Goal: Task Accomplishment & Management: Complete application form

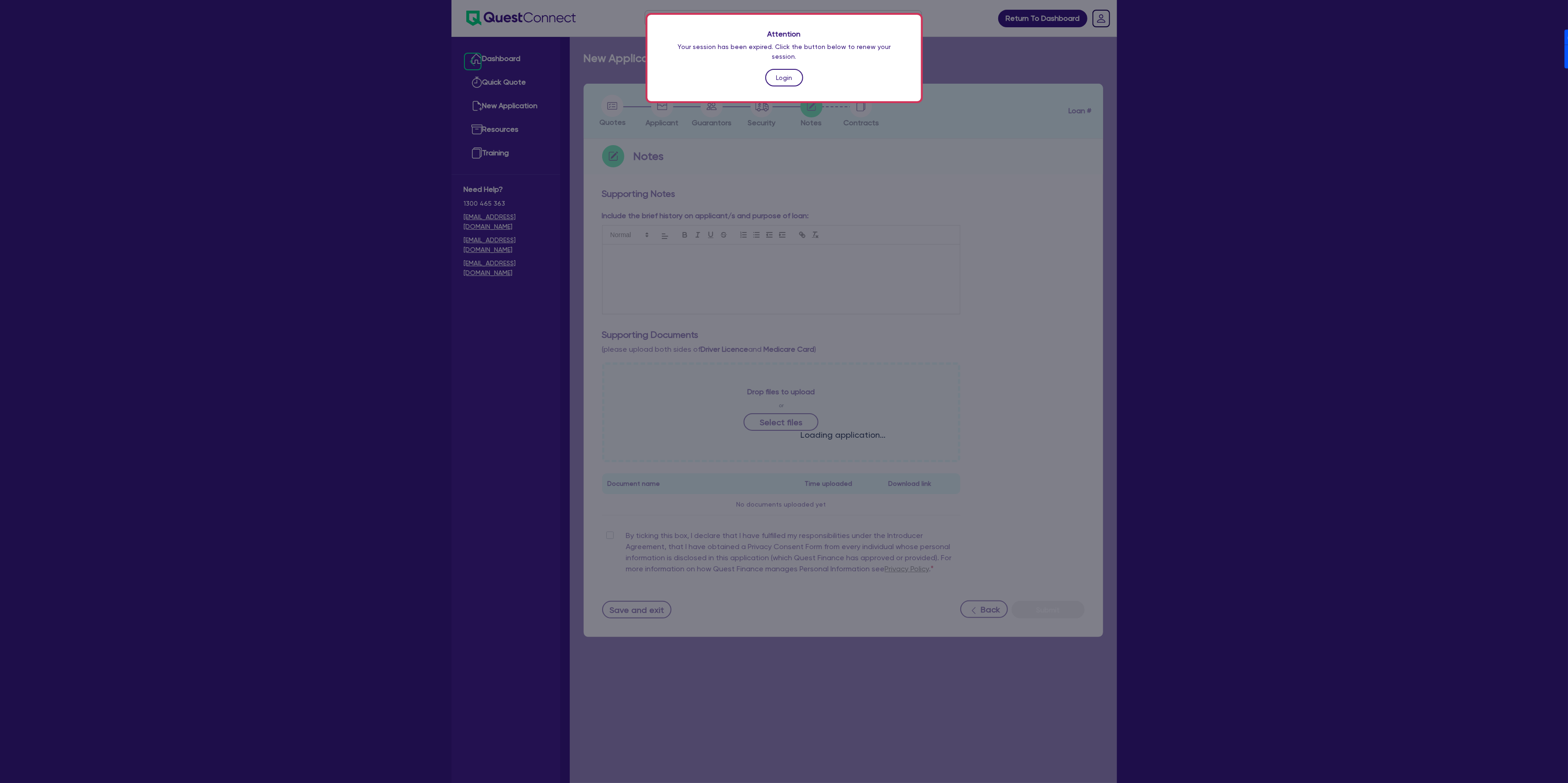
click at [796, 69] on link "Login" at bounding box center [784, 77] width 38 height 18
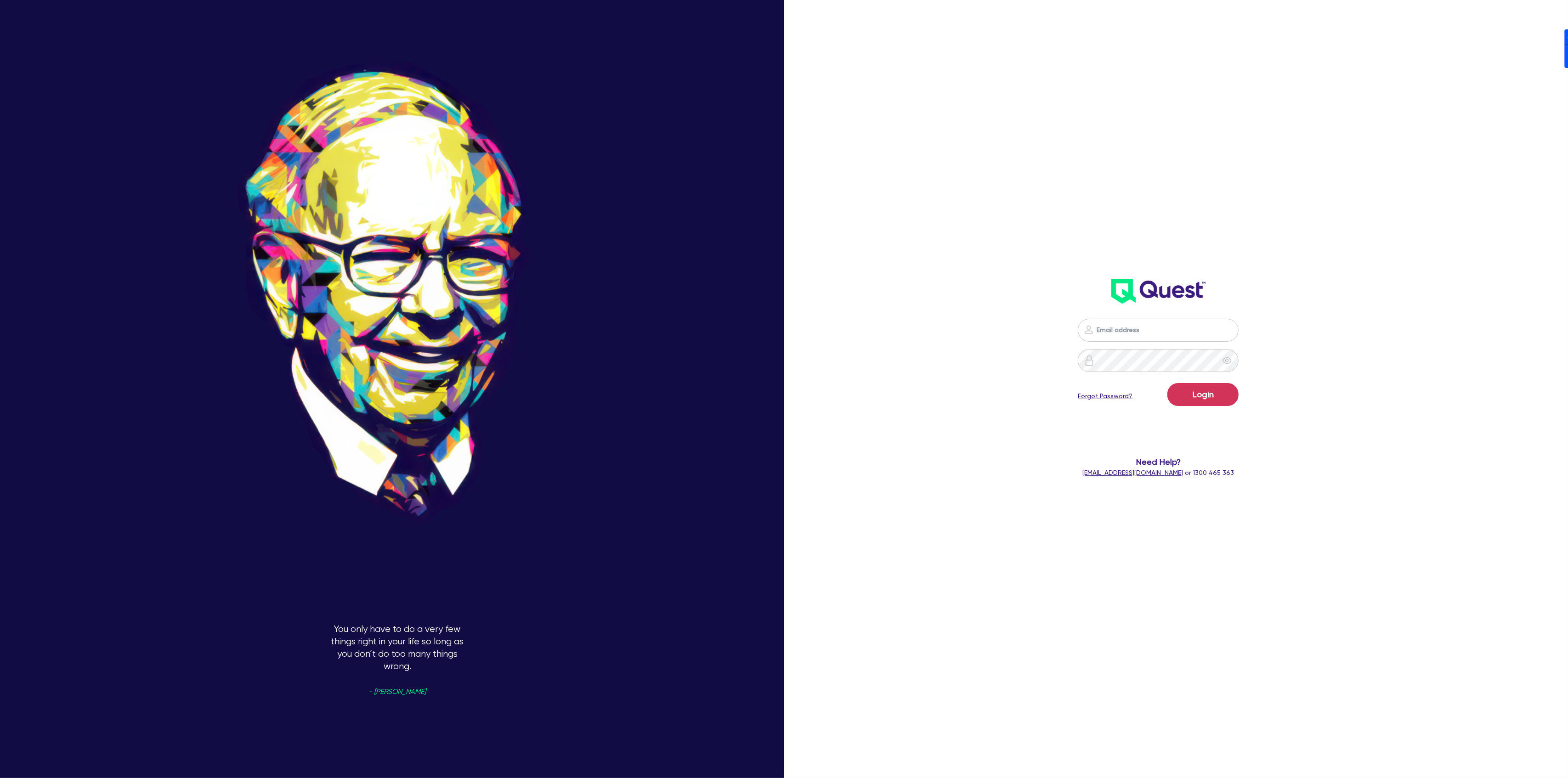
click at [0, 777] on nordpass-portal at bounding box center [0, 778] width 0 height 0
type input "[PERSON_NAME][EMAIL_ADDRESS][DOMAIN_NAME]"
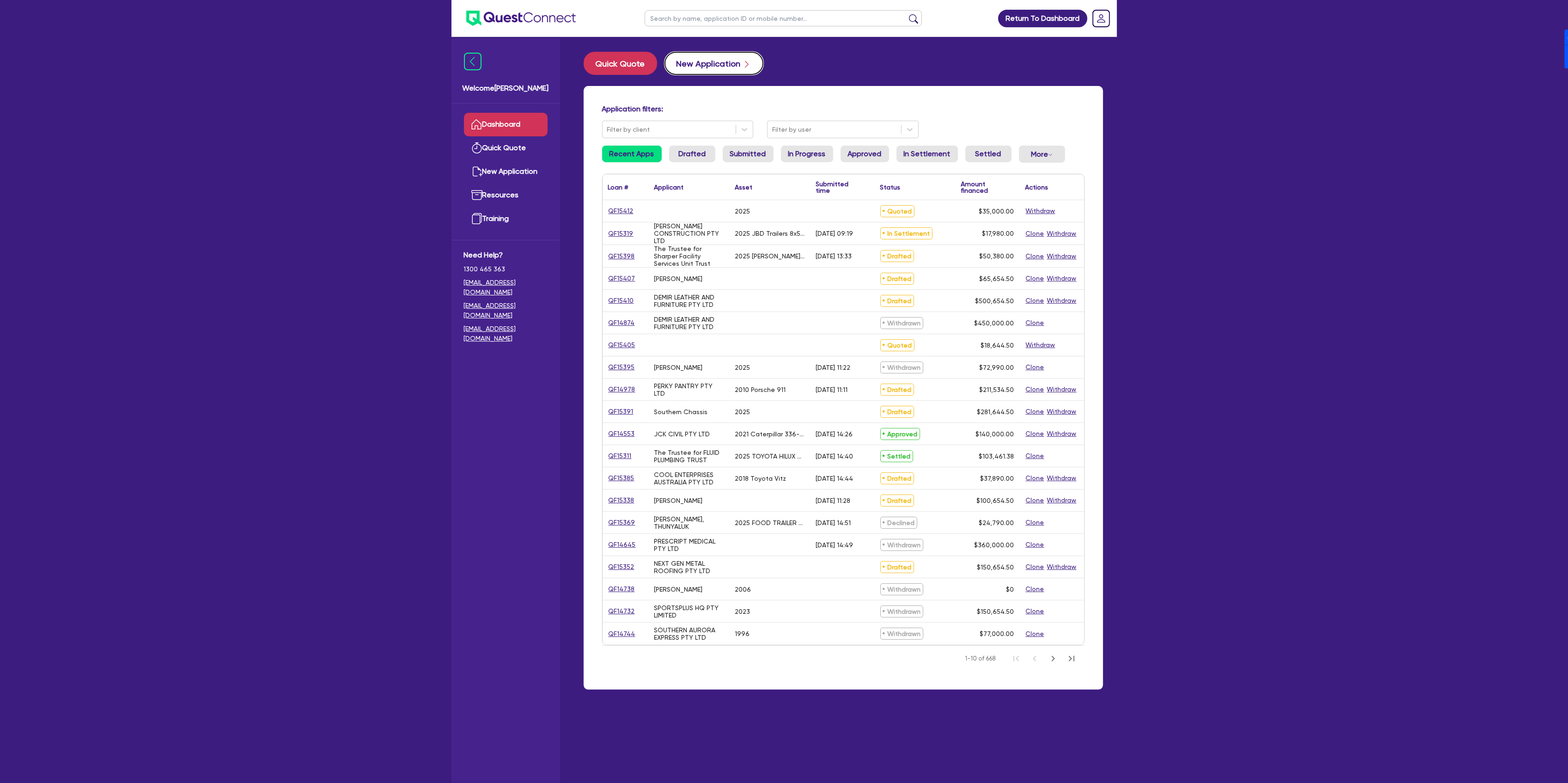
click at [725, 67] on button "New Application" at bounding box center [713, 63] width 99 height 23
select select "Other"
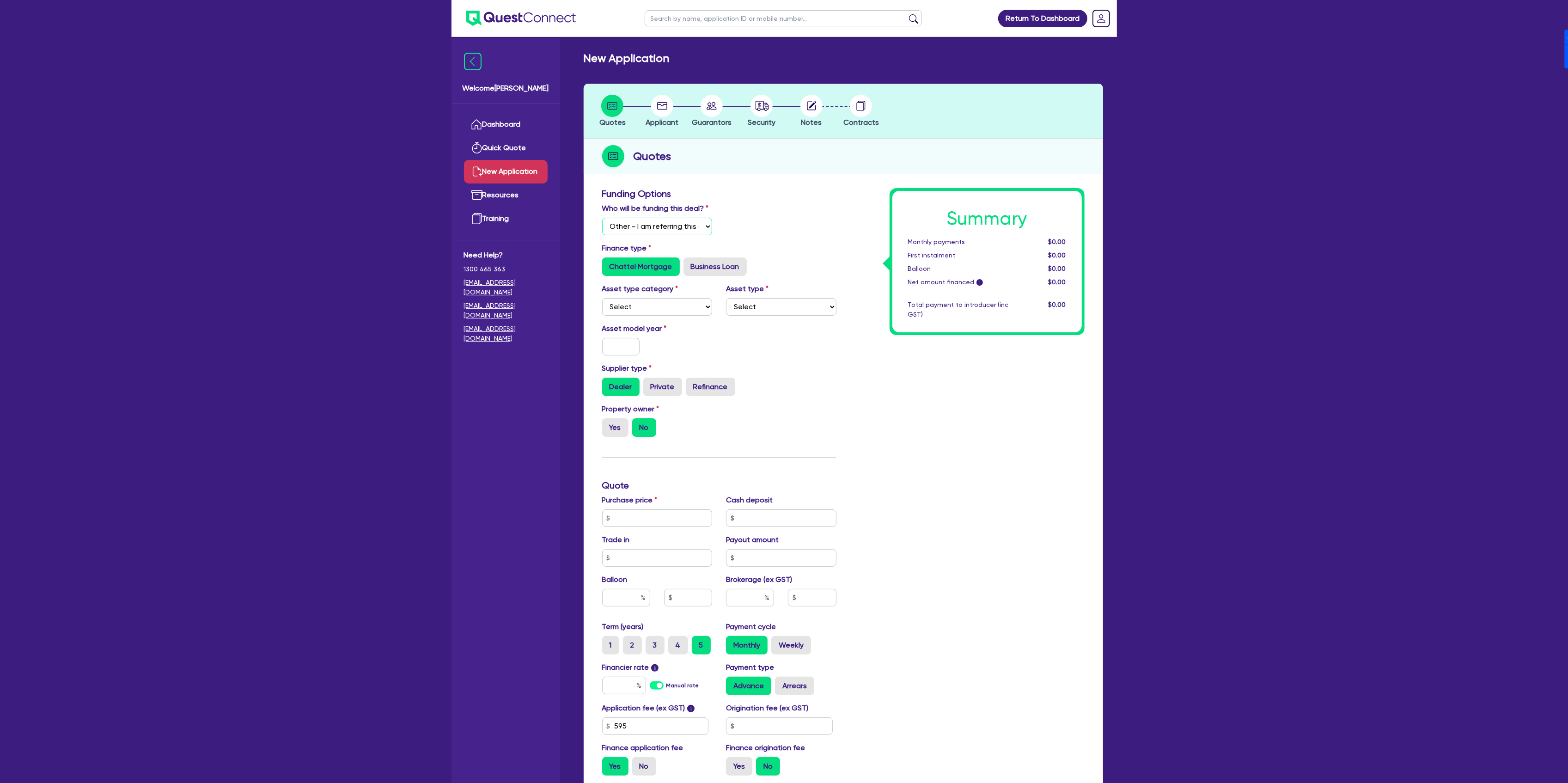
click at [680, 222] on select "Select I will fund 100% I will co-fund with Quest I want Quest to fund 100% Oth…" at bounding box center [657, 226] width 110 height 18
click at [602, 218] on select "Select I will fund 100% I will co-fund with Quest I want Quest to fund 100% Oth…" at bounding box center [657, 226] width 110 height 18
click at [718, 267] on label "Business Loan" at bounding box center [715, 267] width 63 height 18
click at [689, 263] on input "Business Loan" at bounding box center [686, 260] width 6 height 6
radio input "true"
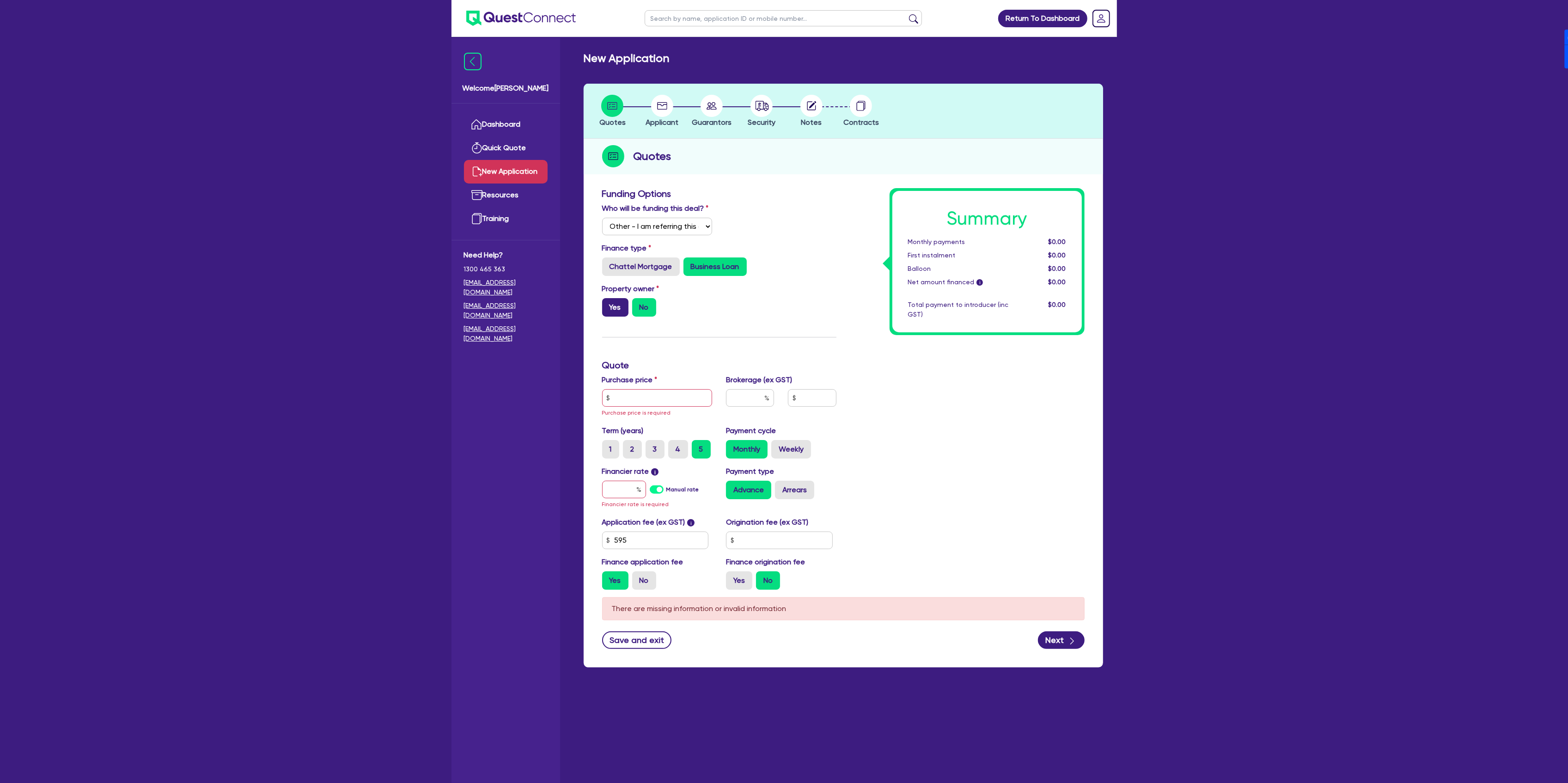
click at [619, 303] on label "Yes" at bounding box center [615, 307] width 26 height 18
click at [608, 303] on input "Yes" at bounding box center [605, 301] width 6 height 6
radio input "true"
click at [661, 392] on input "text" at bounding box center [657, 398] width 110 height 18
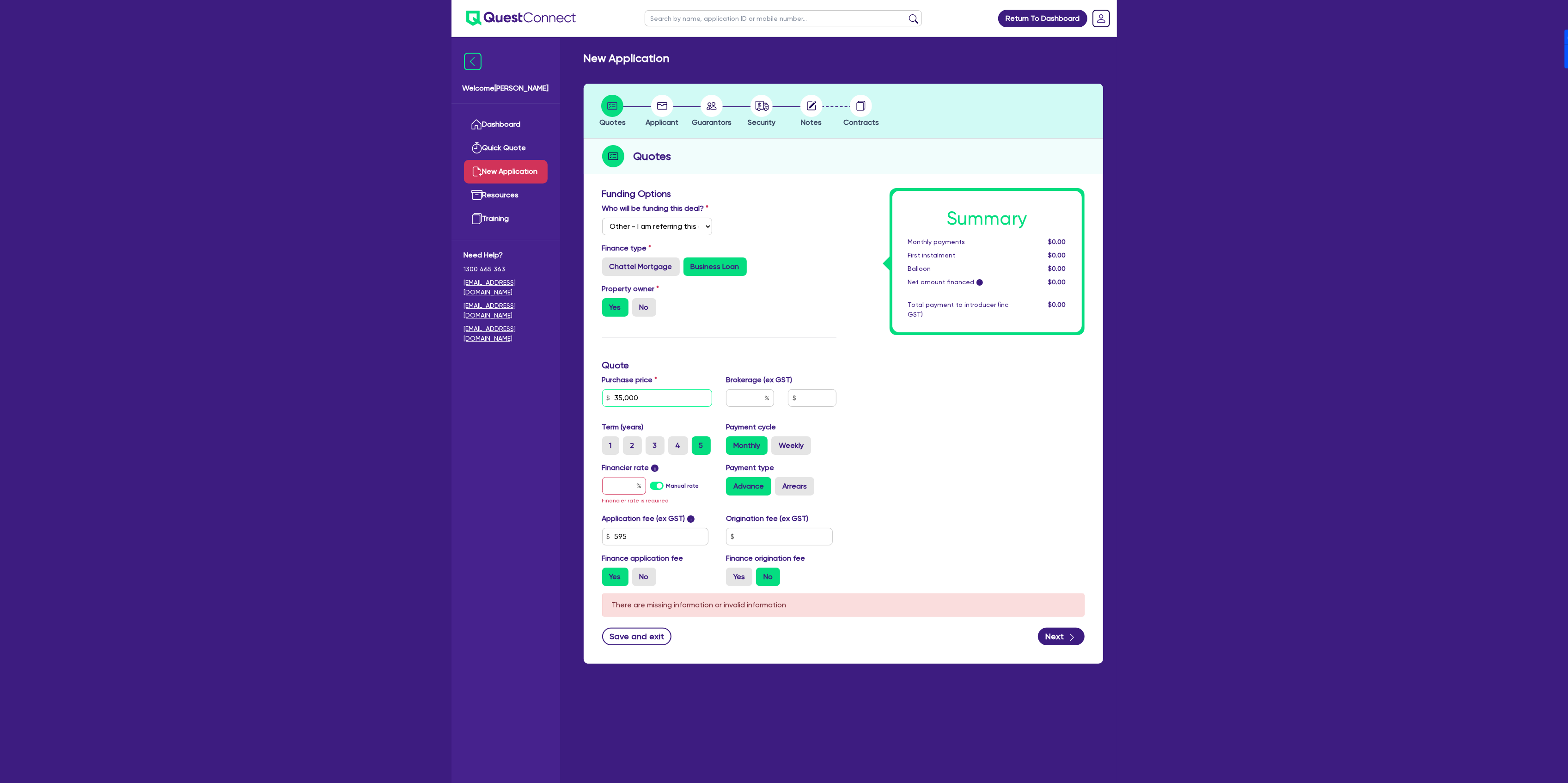
type input "35,000"
type input "4"
click at [666, 486] on label "Manual rate" at bounding box center [682, 486] width 33 height 8
click at [0, 0] on input "Manual rate" at bounding box center [0, 0] width 0 height 0
type input "1,426.18"
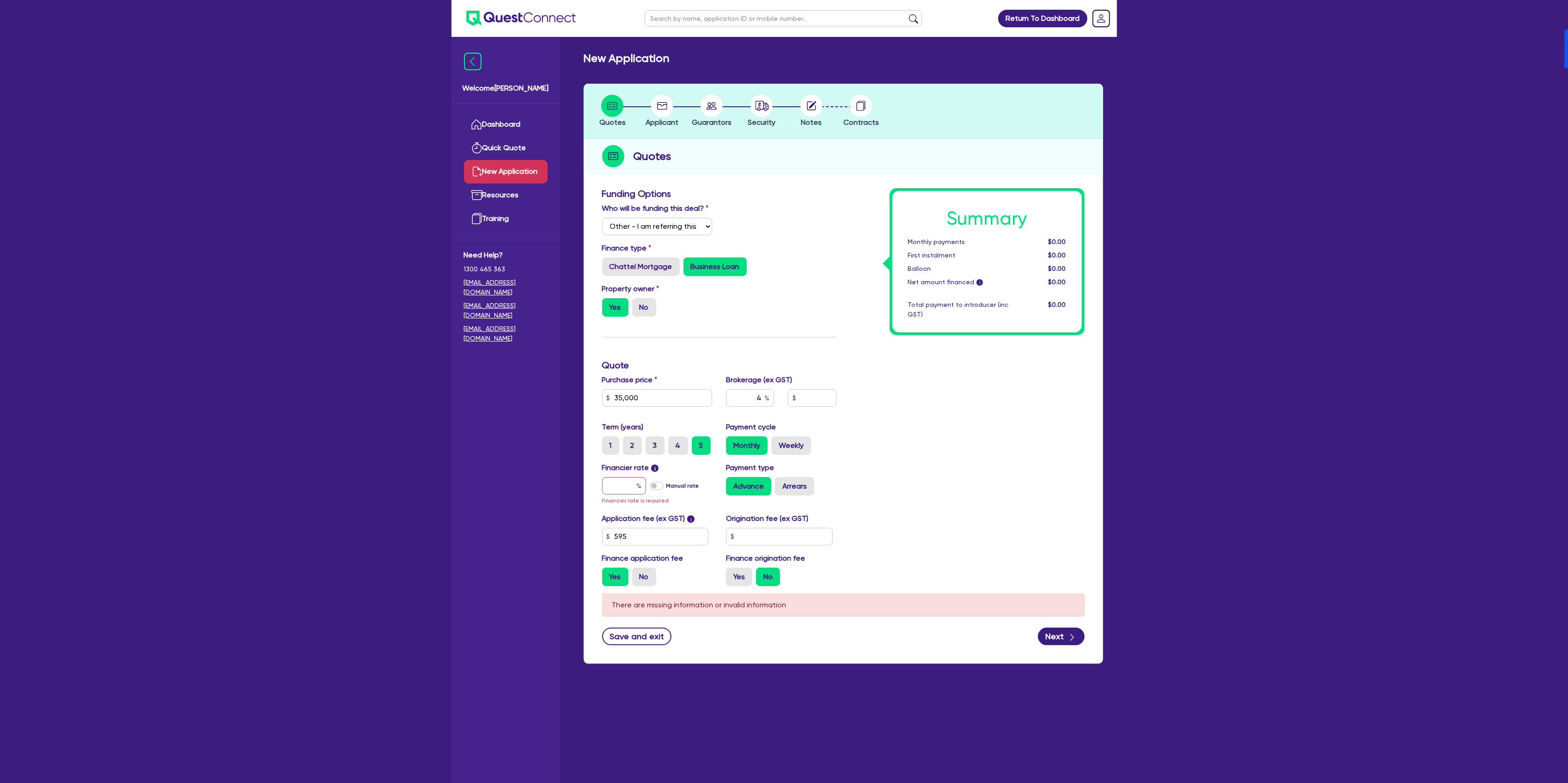
type input "17.95"
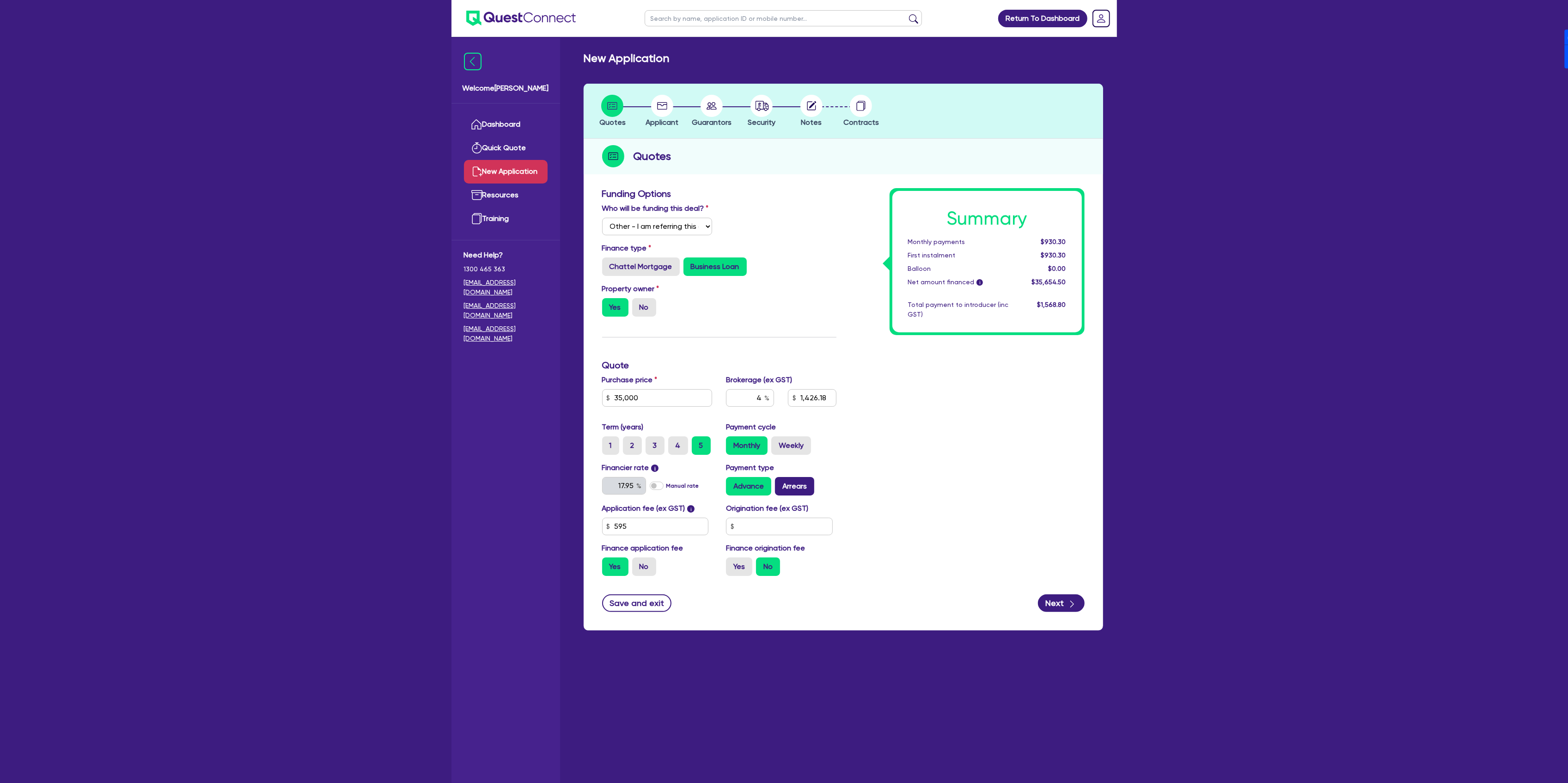
click at [795, 488] on label "Arrears" at bounding box center [794, 486] width 39 height 18
click at [781, 483] on input "Arrears" at bounding box center [777, 480] width 6 height 6
radio input "true"
click at [778, 520] on input "text" at bounding box center [779, 526] width 106 height 18
type input "1,426.18"
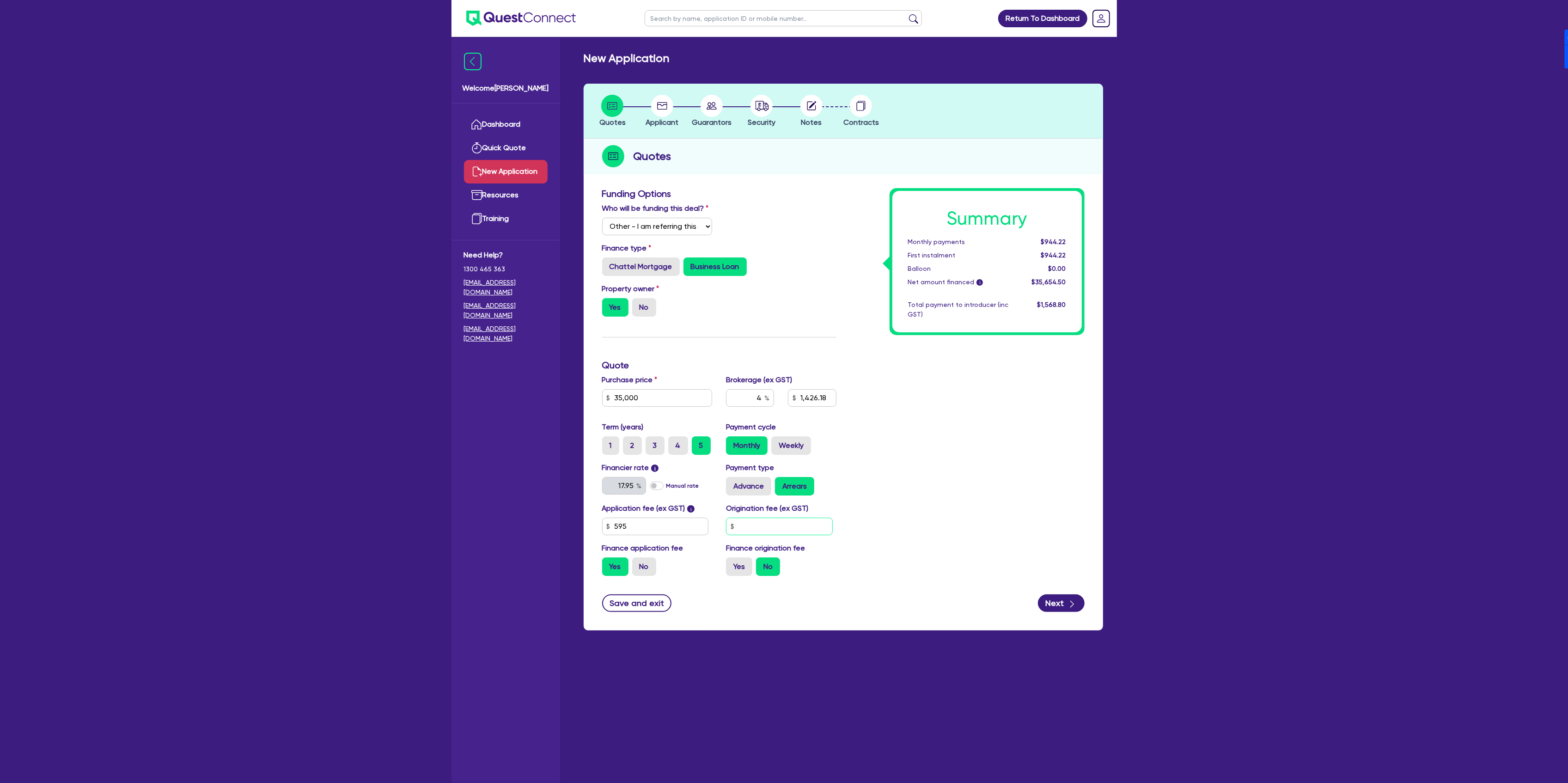
type input "9"
type input "1,426.18"
type input "90"
type input "1,426.18"
type input "900"
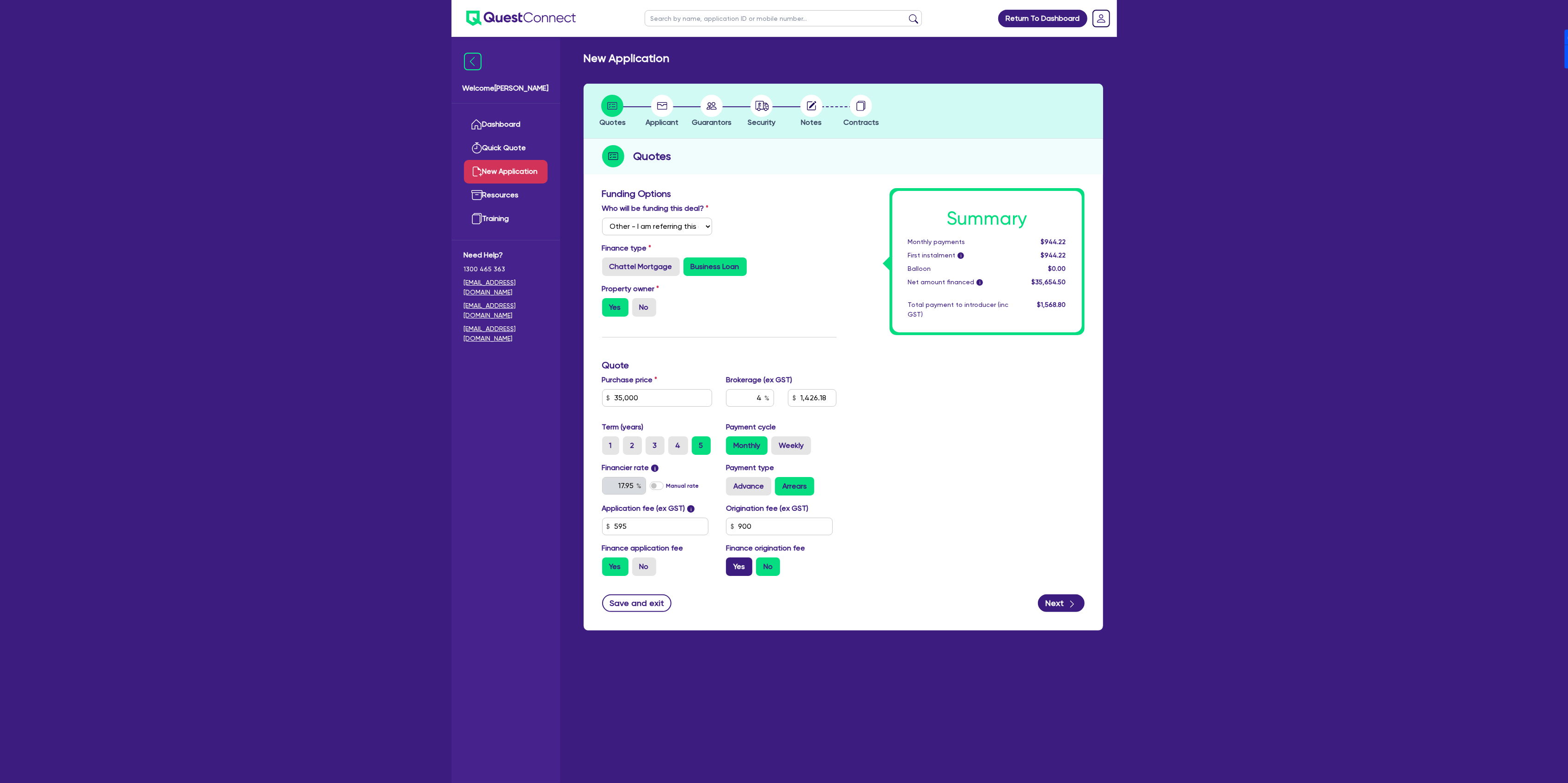
type input "1,426.18"
click at [727, 567] on label "Yes" at bounding box center [739, 567] width 26 height 18
click at [727, 563] on input "Yes" at bounding box center [728, 560] width 6 height 6
radio input "true"
click at [1054, 598] on button "Next" at bounding box center [1061, 603] width 46 height 18
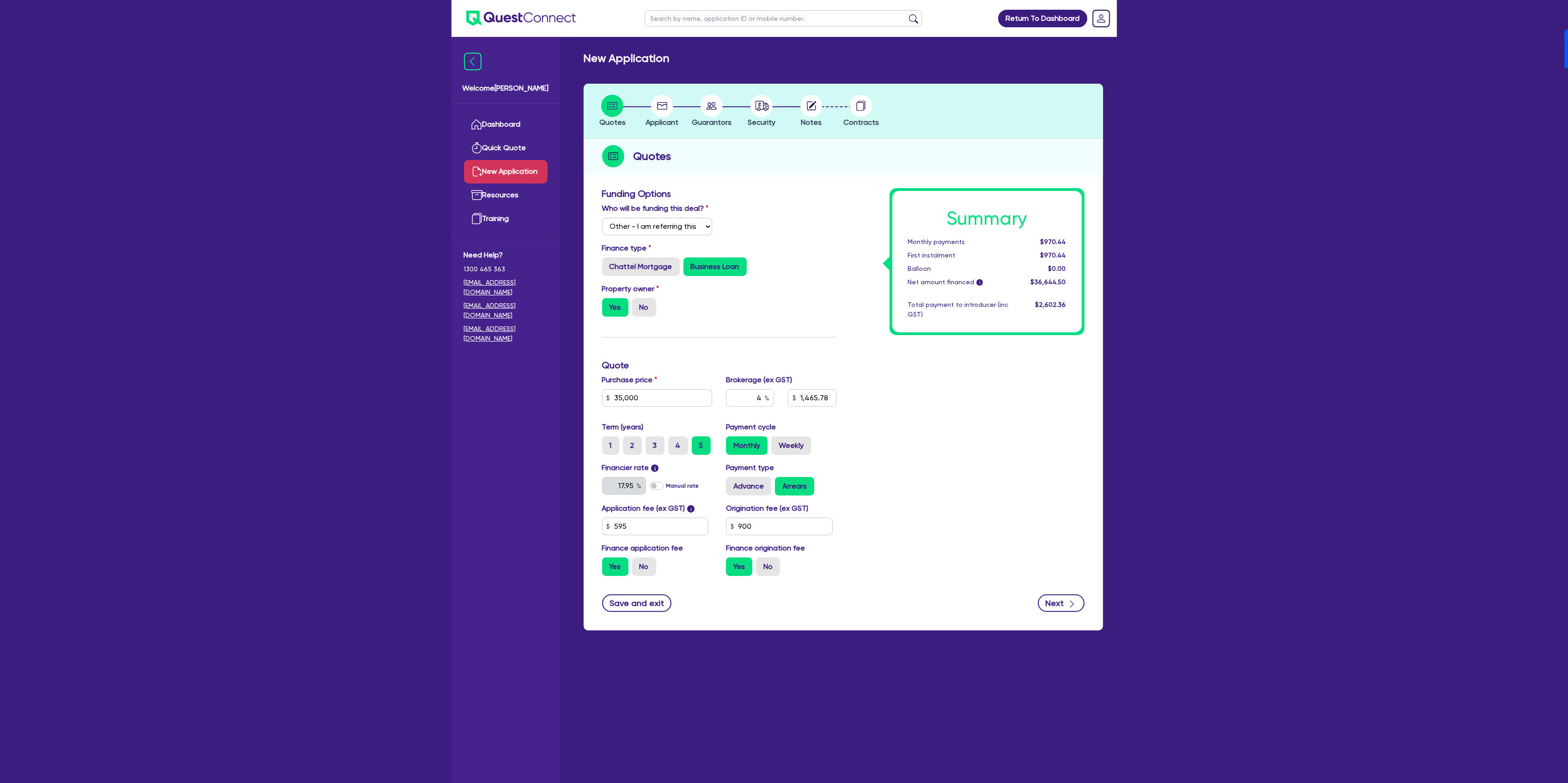
type input "1,465.78"
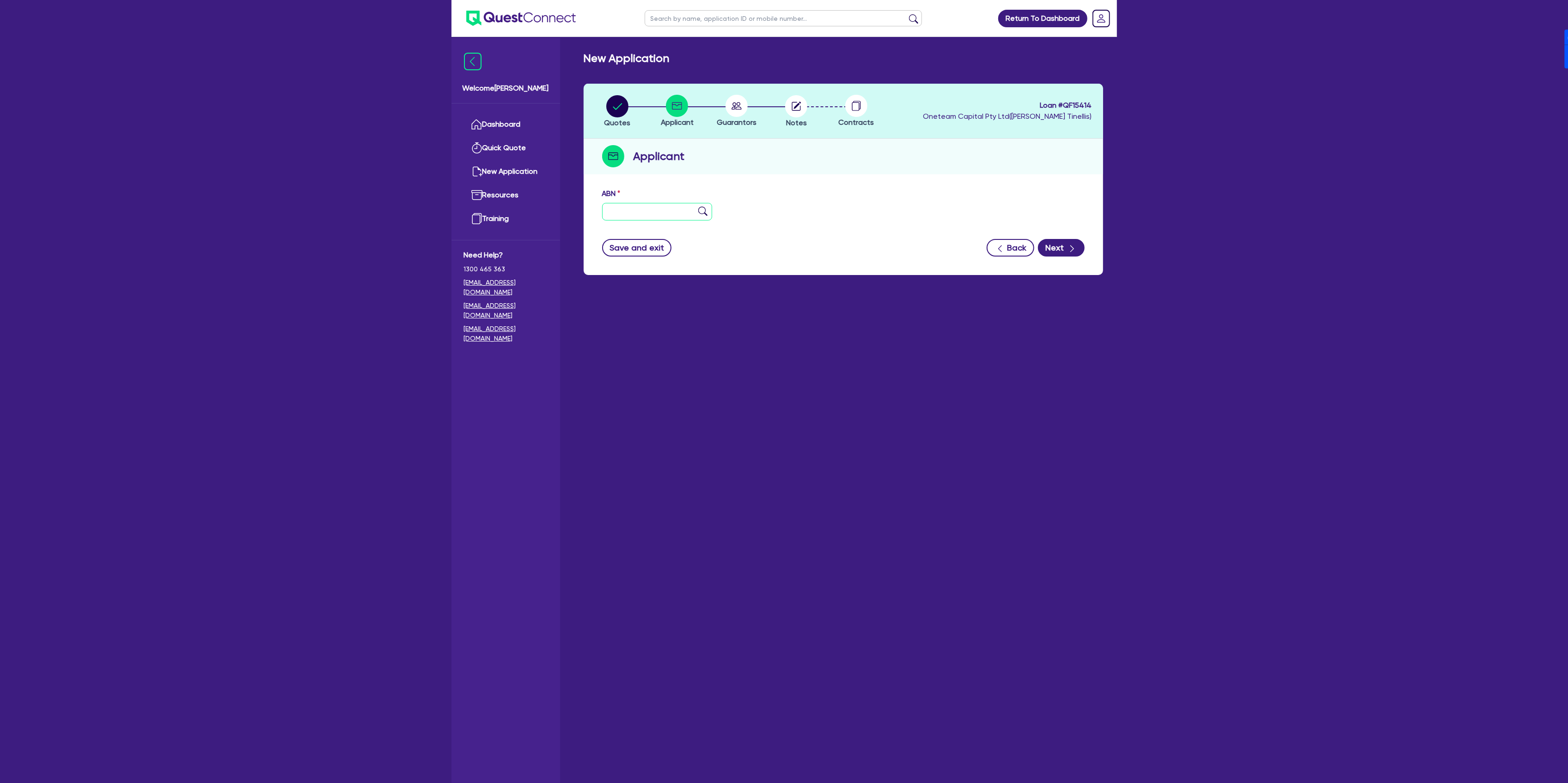
click at [644, 220] on input "text" at bounding box center [657, 211] width 110 height 18
type input "11 111 111 111"
click at [1079, 244] on button "Next" at bounding box center [1061, 248] width 46 height 18
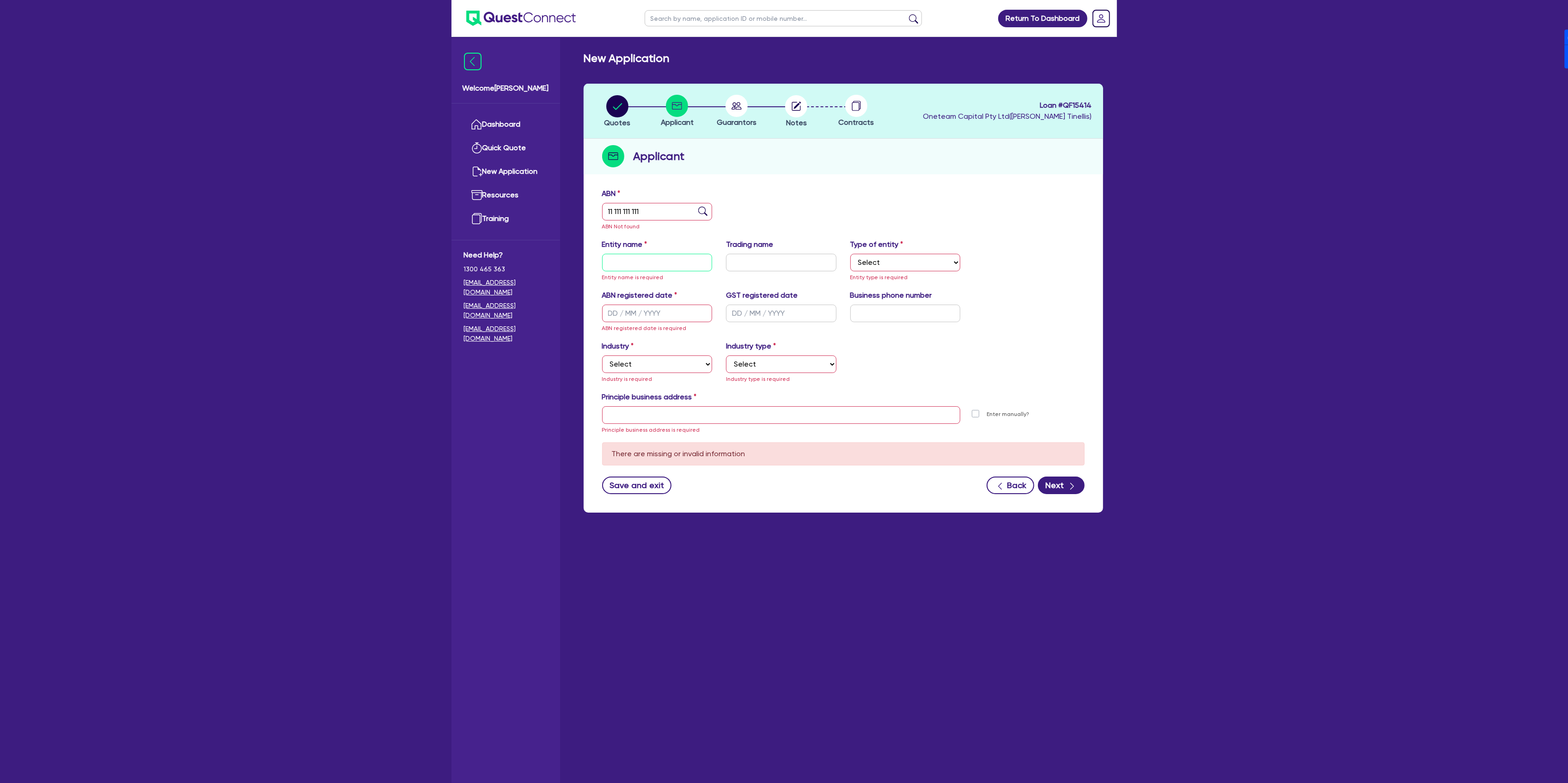
click at [686, 254] on input "text" at bounding box center [657, 262] width 110 height 18
type input "[PERSON_NAME]"
select select "SOLE_TRADER"
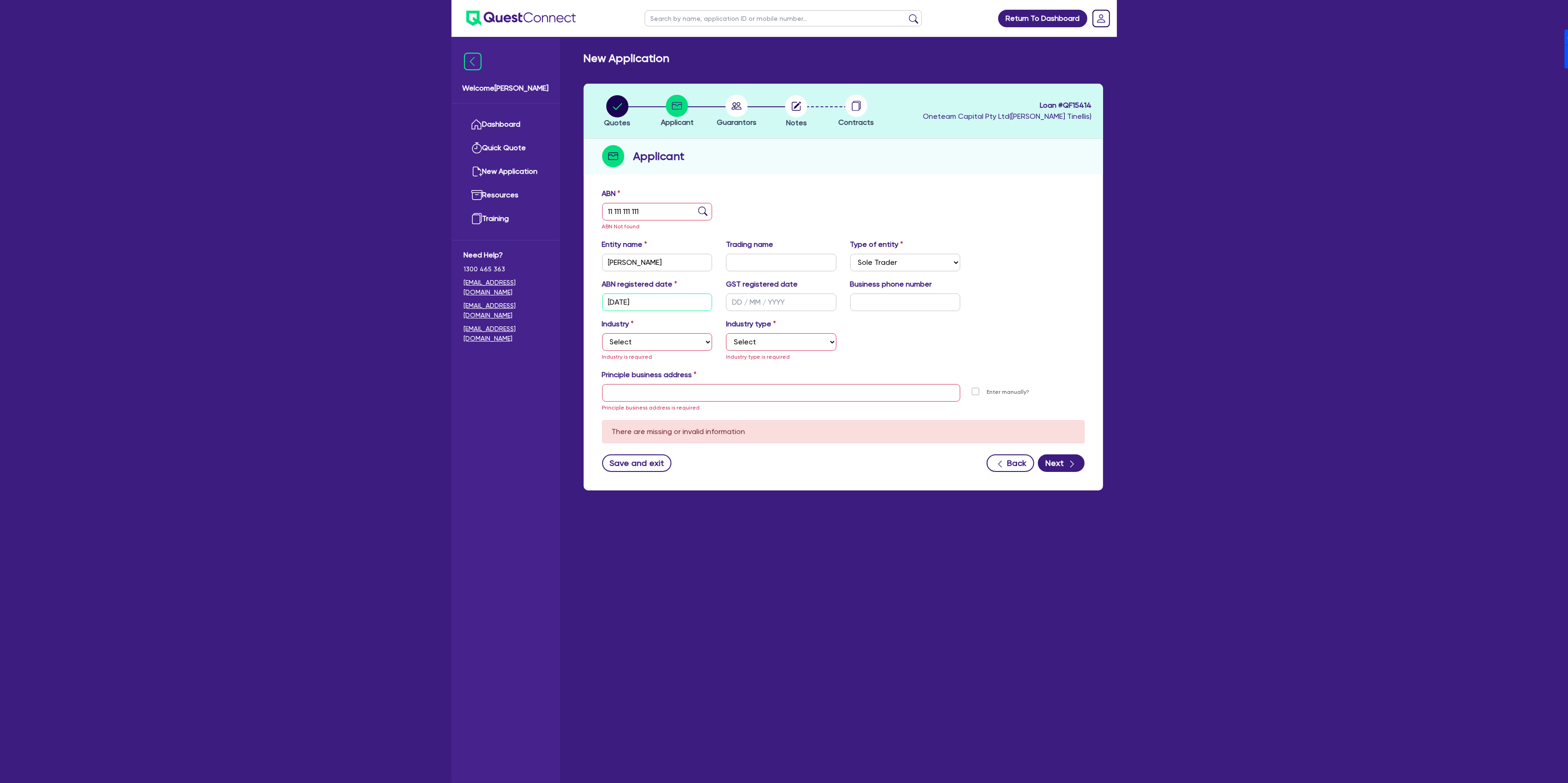
type input "[DATE]"
select select "ACCOMODATION_FOOD"
select select "HOTELS"
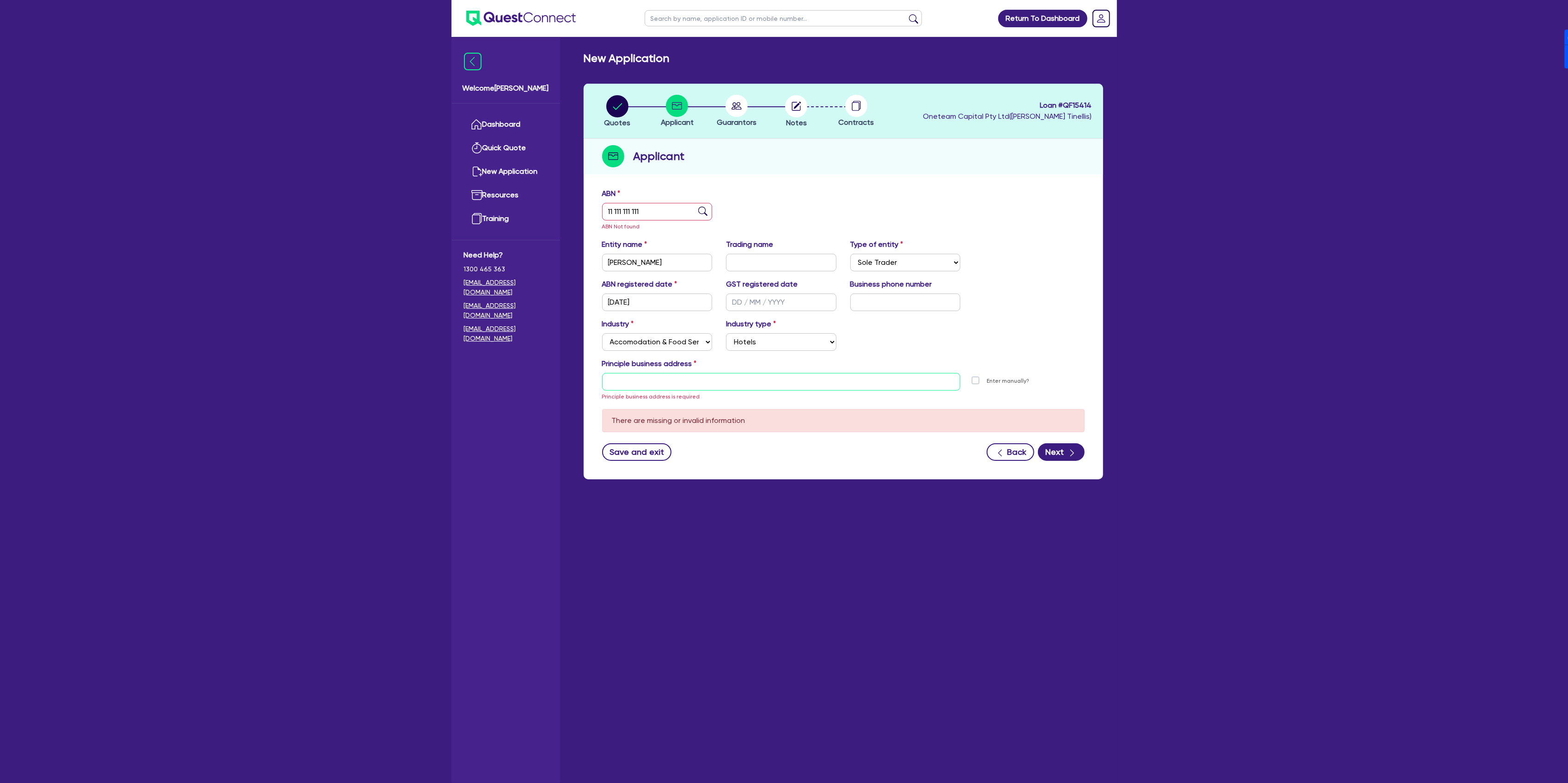
click at [644, 382] on input "text" at bounding box center [781, 382] width 359 height 18
type input "[STREET_ADDRESS]"
type input "04 5035 5483"
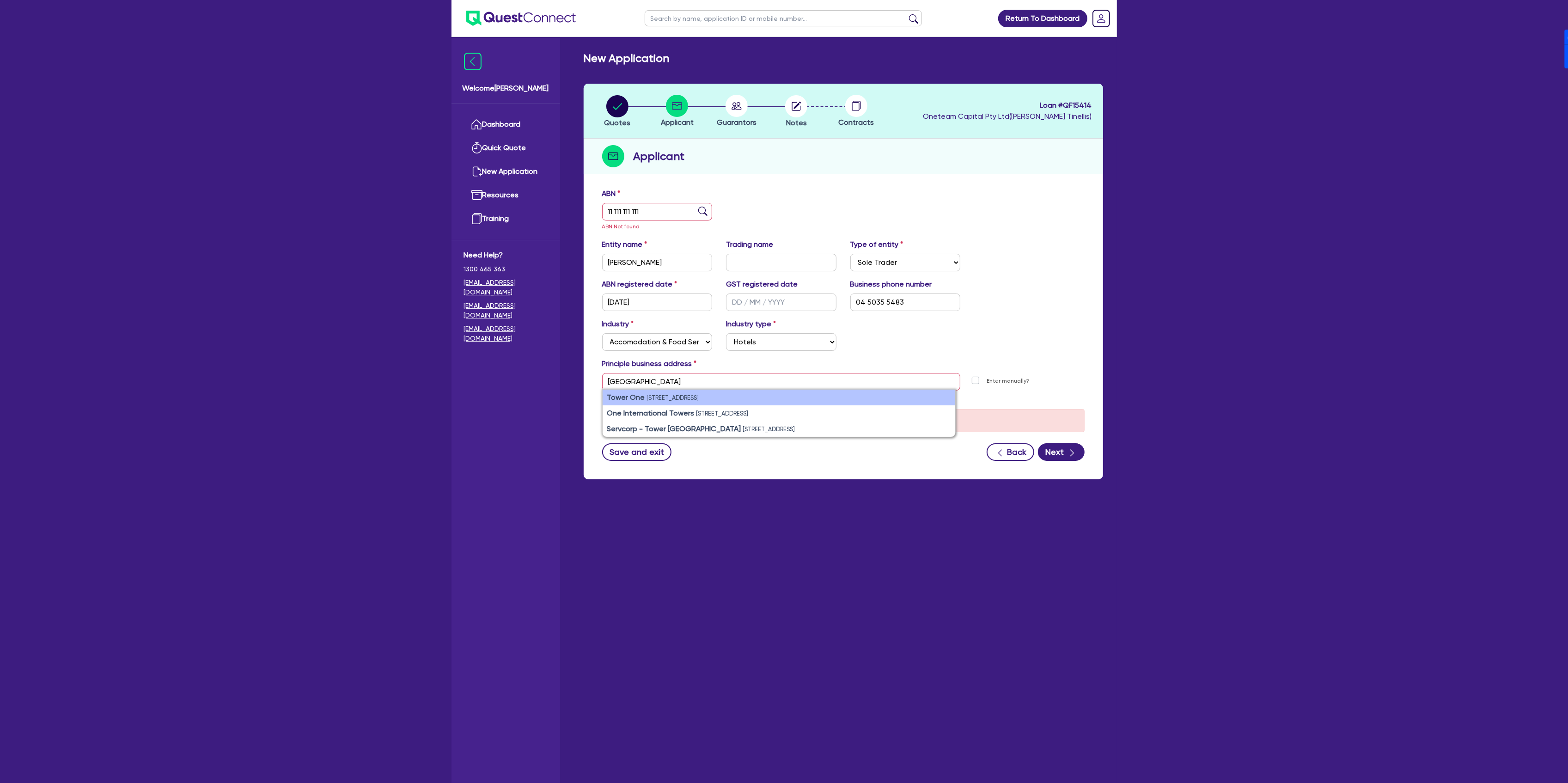
click at [817, 394] on li "Tower One [STREET_ADDRESS]" at bounding box center [779, 397] width 353 height 16
type input "[STREET_ADDRESS]"
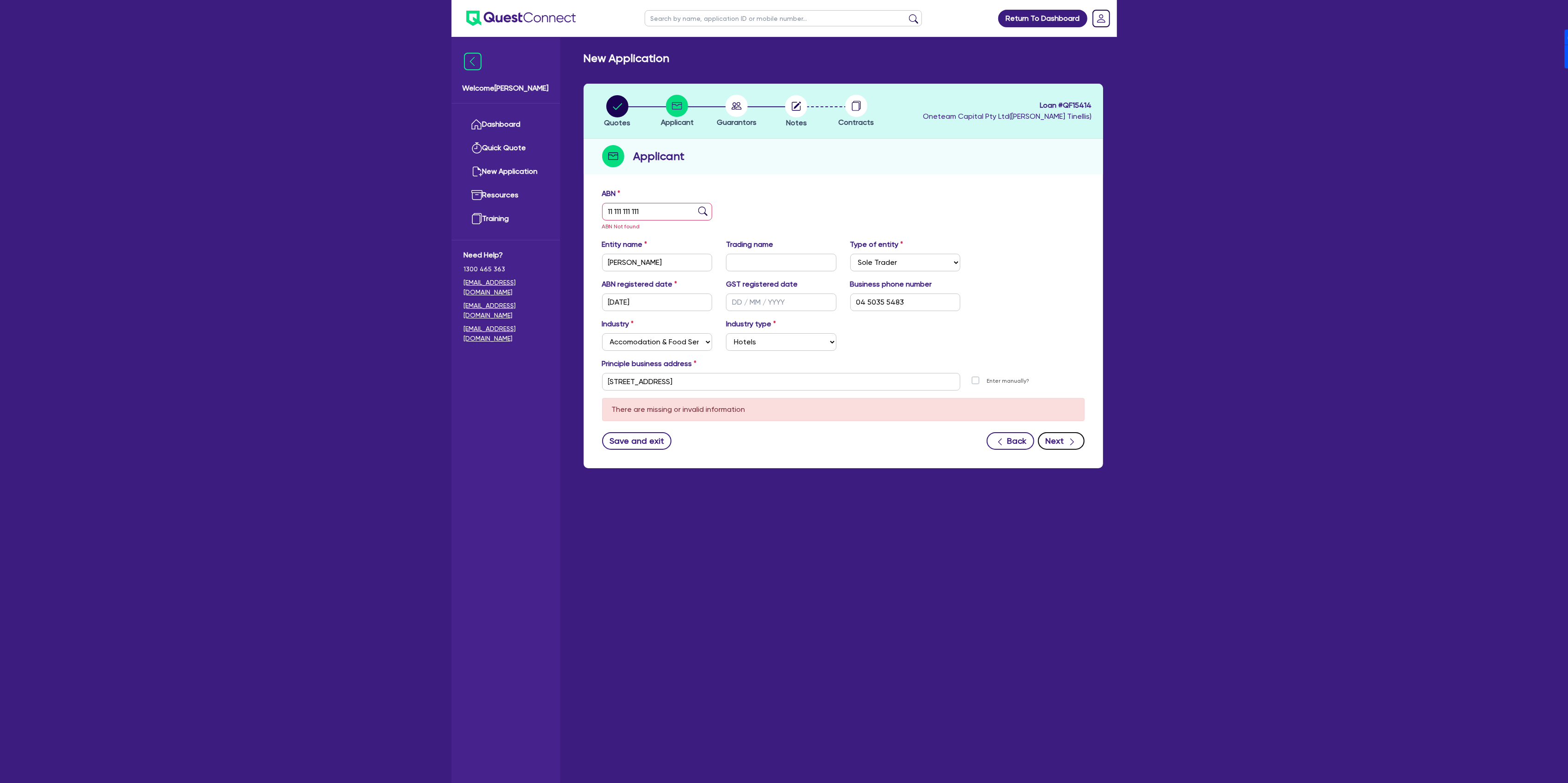
click at [1066, 446] on button "Next" at bounding box center [1061, 441] width 46 height 18
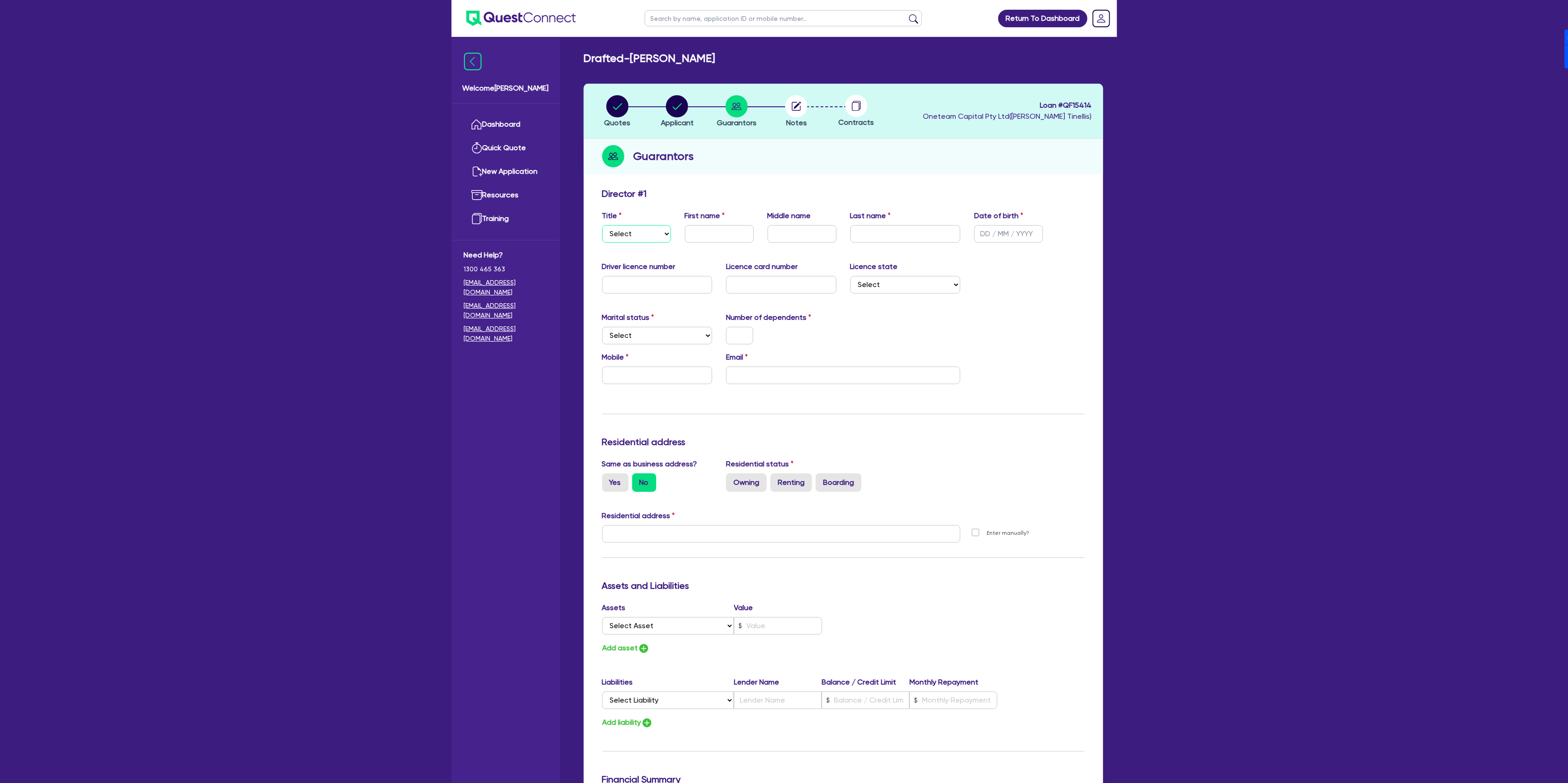
click at [645, 238] on select "Select Mr Mrs Ms Miss Dr" at bounding box center [636, 233] width 69 height 18
select select "MR"
click at [602, 225] on select "Select Mr Mrs Ms Miss Dr" at bounding box center [636, 233] width 69 height 18
click at [702, 227] on input "text" at bounding box center [719, 233] width 69 height 18
drag, startPoint x: 812, startPoint y: 110, endPoint x: 789, endPoint y: 119, distance: 24.7
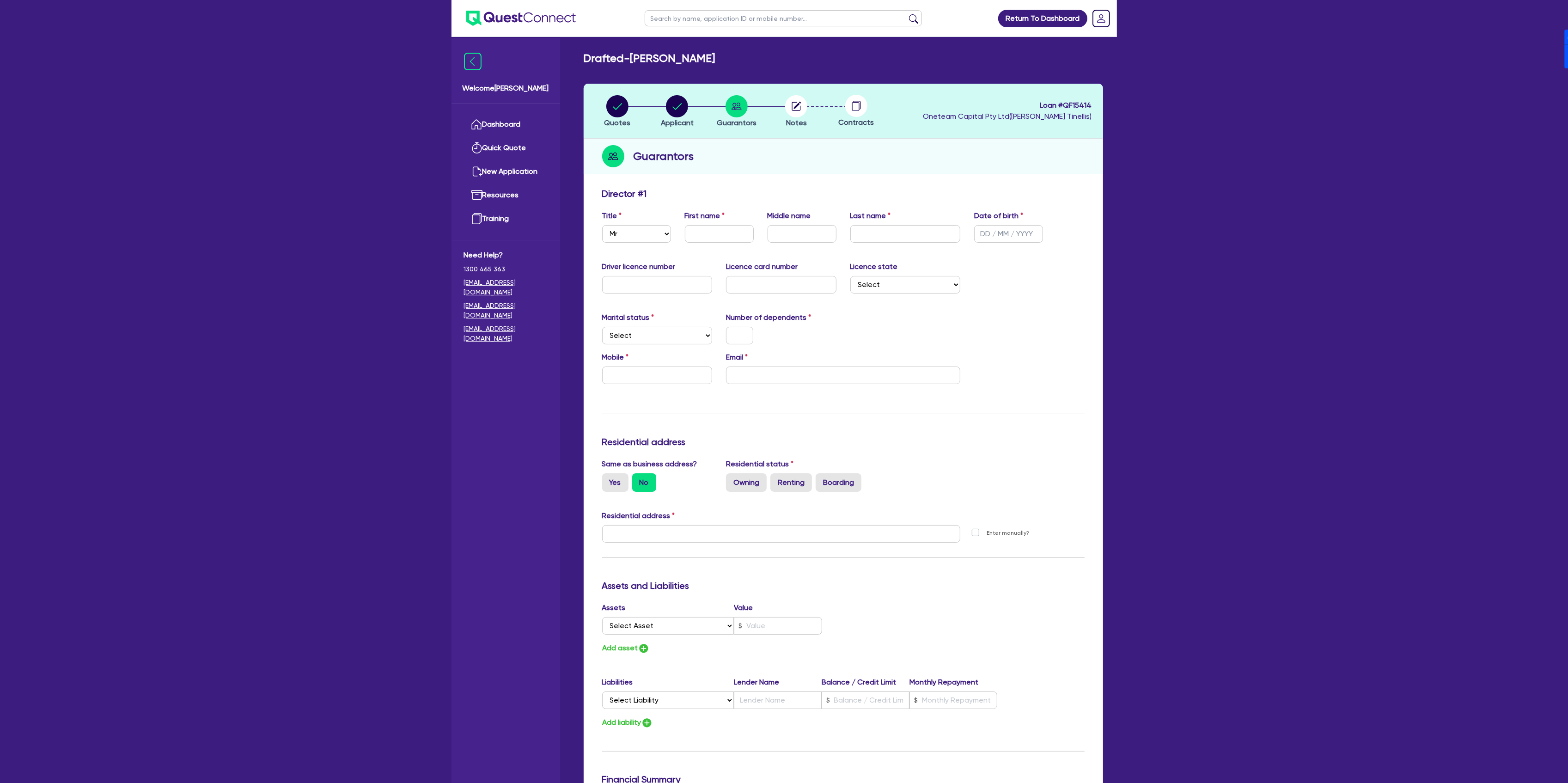
click at [811, 110] on li "Notes" at bounding box center [796, 111] width 59 height 33
click at [789, 119] on span "Notes" at bounding box center [796, 122] width 21 height 8
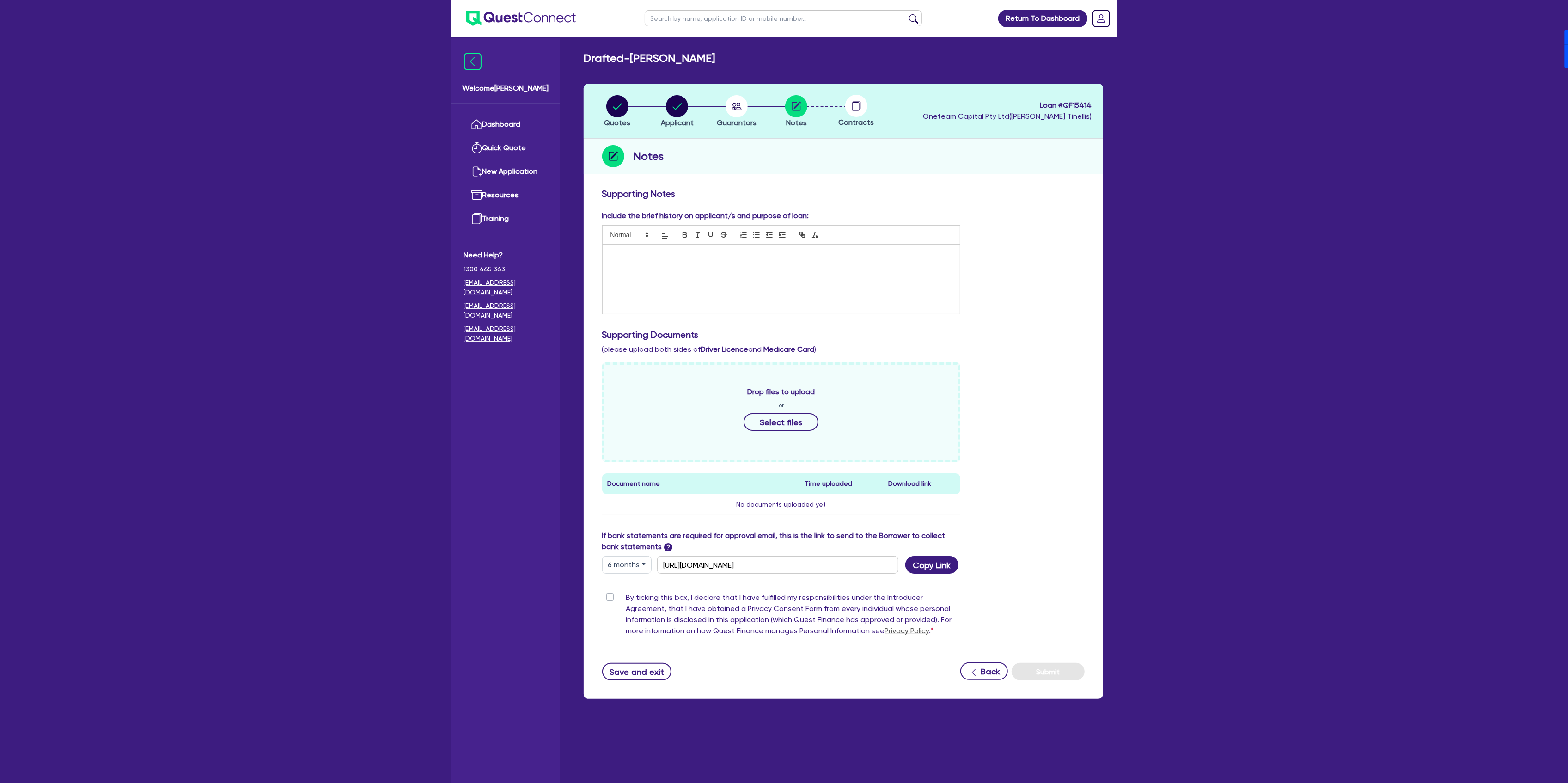
click at [632, 566] on button "6 months" at bounding box center [627, 565] width 50 height 18
click at [629, 591] on link "3 months" at bounding box center [639, 587] width 73 height 17
type input "[URL][DOMAIN_NAME]"
click at [951, 571] on button "Copy Link" at bounding box center [932, 565] width 53 height 18
click at [925, 569] on button "Copy Link" at bounding box center [932, 565] width 53 height 18
